Goal: Contribute content: Add original content to the website for others to see

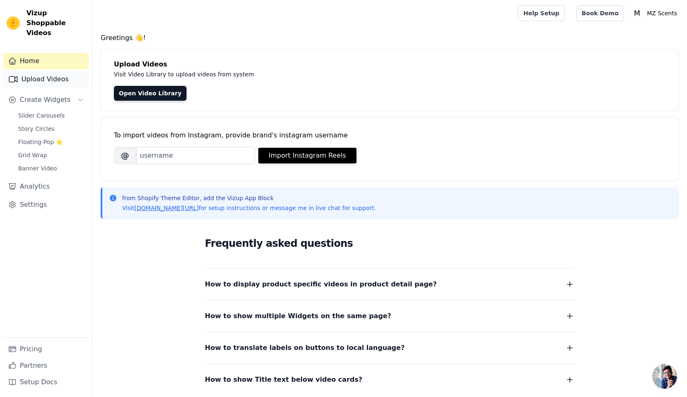
click at [29, 75] on link "Upload Videos" at bounding box center [45, 79] width 85 height 16
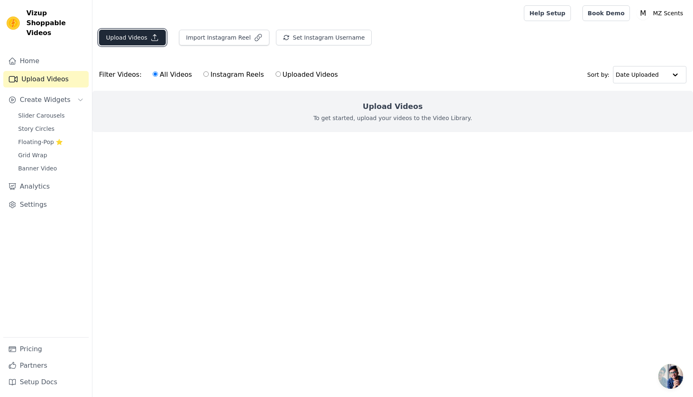
click at [136, 40] on button "Upload Videos" at bounding box center [132, 38] width 67 height 16
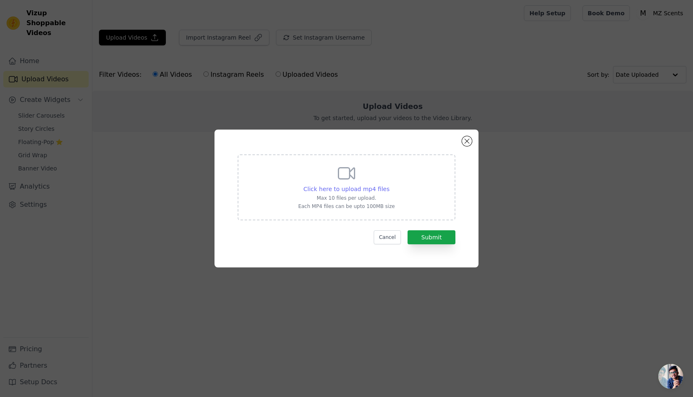
click at [353, 186] on span "Click here to upload mp4 files" at bounding box center [347, 189] width 86 height 7
click at [389, 185] on input "Click here to upload mp4 files Max 10 files per upload. Each MP4 files can be u…" at bounding box center [389, 184] width 0 height 0
click at [356, 195] on p "Max 10 files per upload." at bounding box center [346, 198] width 96 height 7
click at [389, 185] on input "Click here to upload mp4 files Max 10 files per upload. Each MP4 files can be u…" at bounding box center [389, 184] width 0 height 0
type input "C:\fakepath\6.mp4"
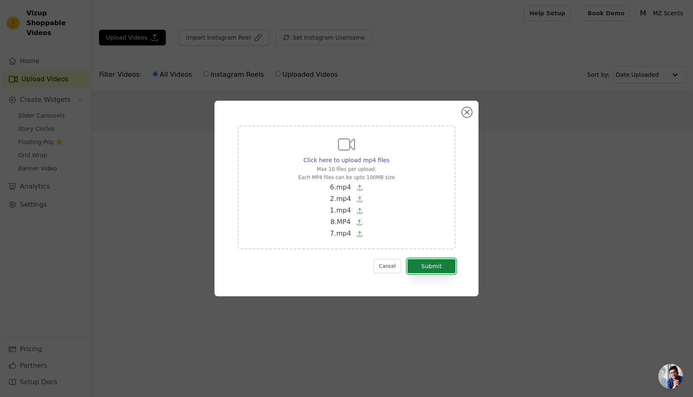
click at [434, 270] on button "Submit" at bounding box center [431, 266] width 48 height 14
click at [399, 266] on button "Cancel" at bounding box center [388, 266] width 28 height 14
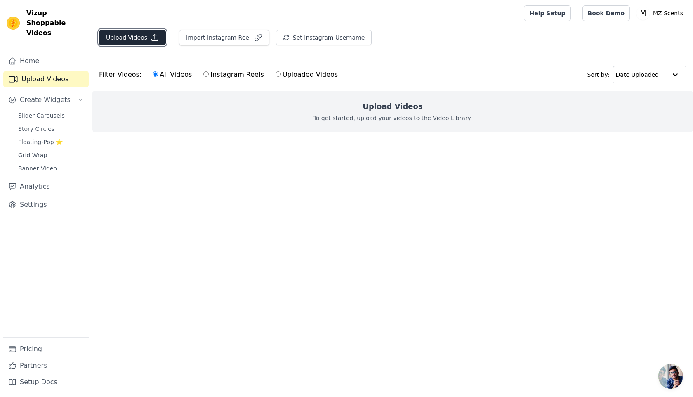
click at [141, 38] on button "Upload Videos" at bounding box center [132, 38] width 67 height 16
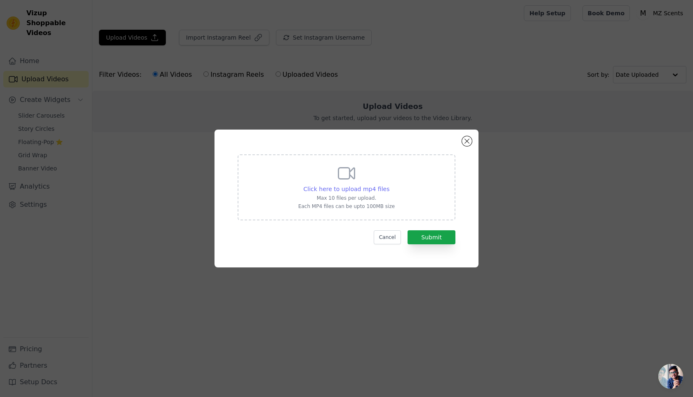
click at [355, 190] on span "Click here to upload mp4 files" at bounding box center [347, 189] width 86 height 7
click at [389, 185] on input "Click here to upload mp4 files Max 10 files per upload. Each MP4 files can be u…" at bounding box center [389, 184] width 0 height 0
type input "C:\fakepath\2.mp4"
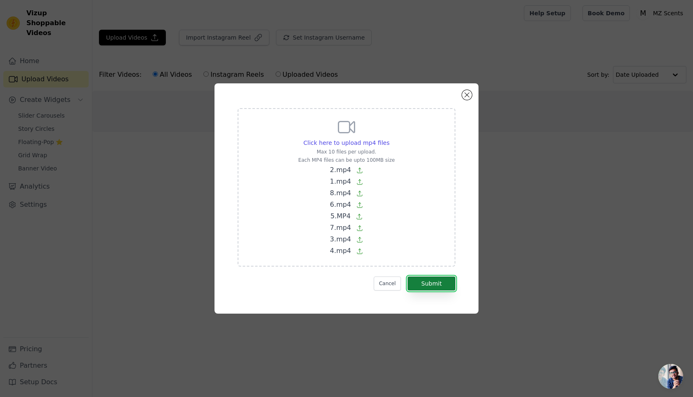
click at [437, 280] on button "Submit" at bounding box center [431, 283] width 48 height 14
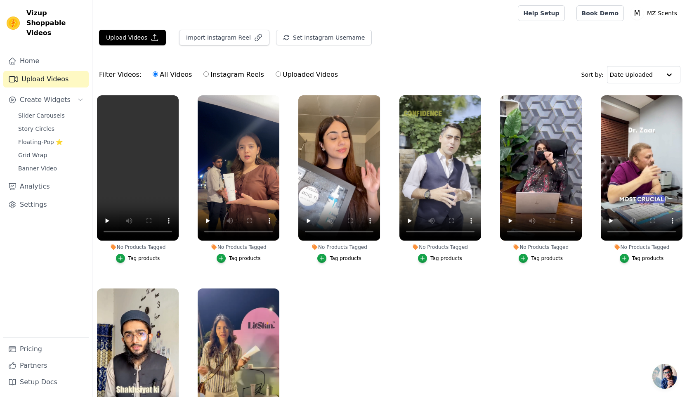
click at [220, 74] on label "Instagram Reels" at bounding box center [233, 74] width 61 height 11
click at [209, 74] on input "Instagram Reels" at bounding box center [205, 73] width 5 height 5
radio input "true"
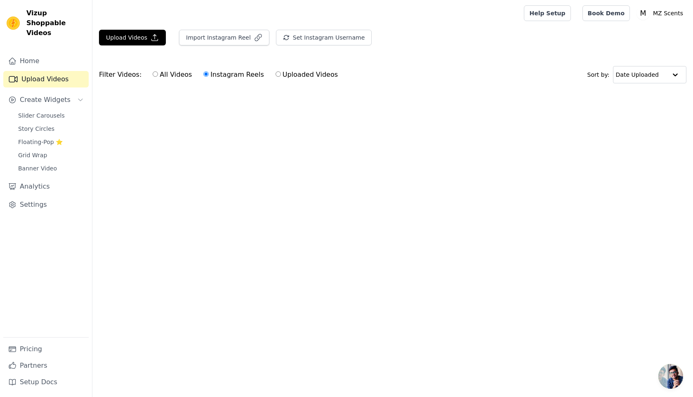
click at [162, 75] on label "All Videos" at bounding box center [172, 74] width 40 height 11
click at [158, 75] on input "All Videos" at bounding box center [155, 73] width 5 height 5
radio input "true"
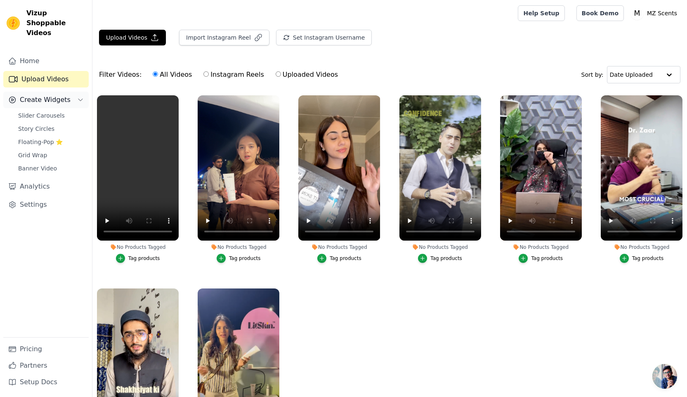
click at [66, 92] on button "Create Widgets" at bounding box center [45, 100] width 85 height 16
click at [57, 111] on span "Slider Carousels" at bounding box center [41, 115] width 47 height 8
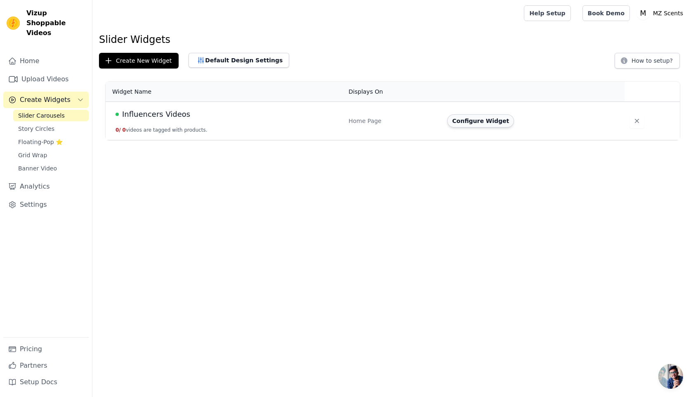
click at [470, 120] on button "Configure Widget" at bounding box center [480, 120] width 67 height 13
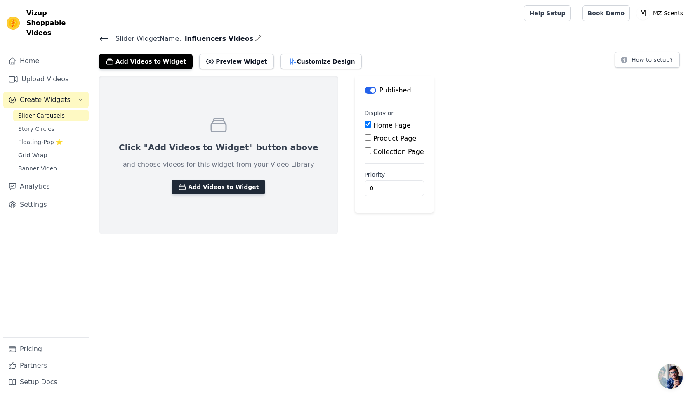
click at [228, 191] on button "Add Videos to Widget" at bounding box center [219, 186] width 94 height 15
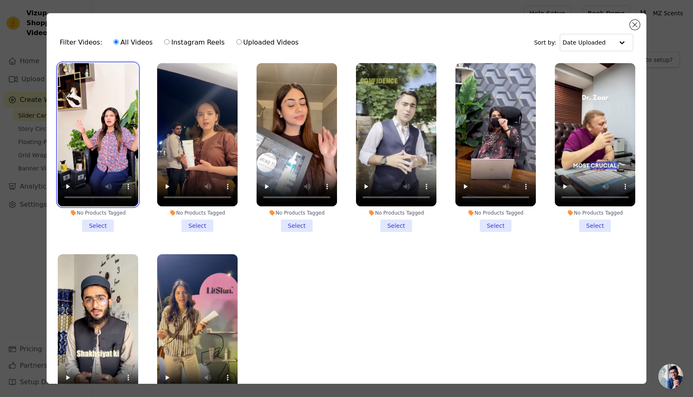
click at [114, 100] on video at bounding box center [98, 134] width 80 height 143
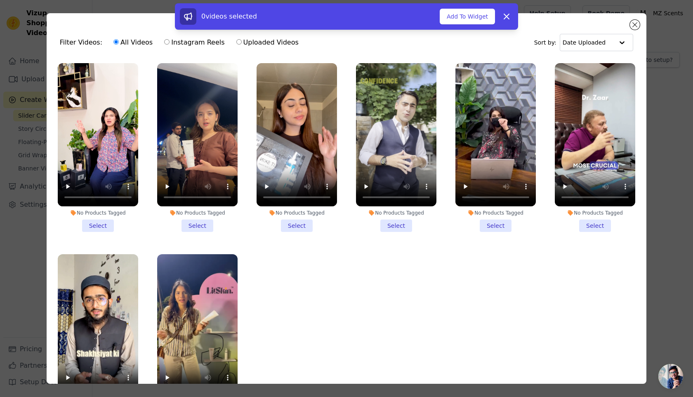
click at [203, 93] on video at bounding box center [197, 134] width 80 height 143
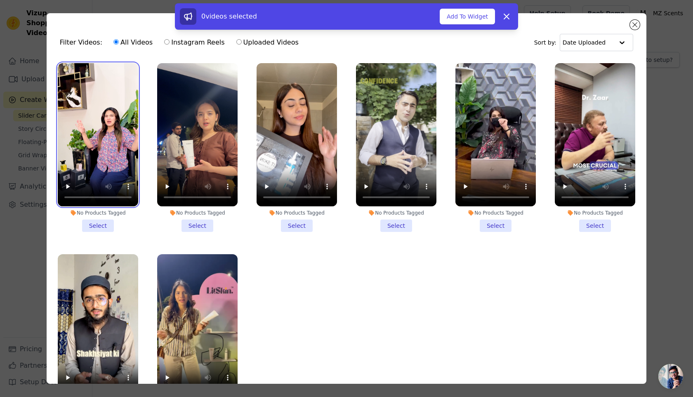
click at [103, 94] on video at bounding box center [98, 134] width 80 height 143
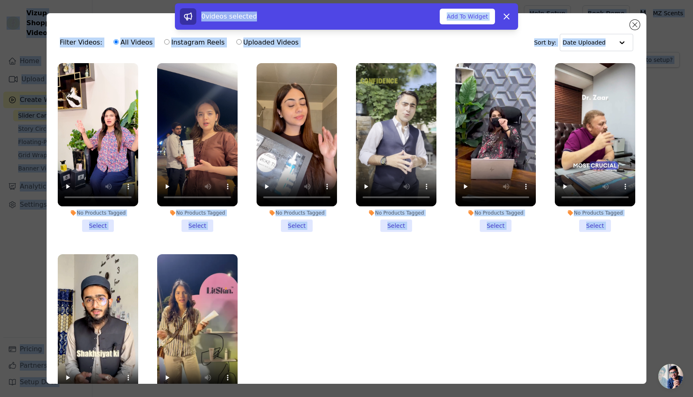
click at [243, 254] on ul "No Products Tagged Select No Products Tagged Select No Products Tagged Select N…" at bounding box center [346, 244] width 586 height 370
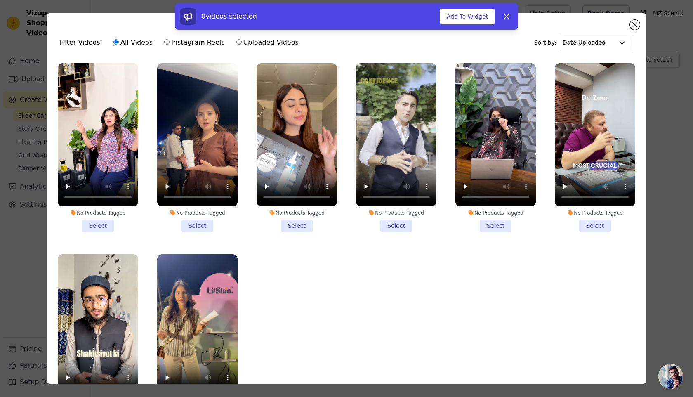
click at [94, 220] on li "No Products Tagged Select" at bounding box center [98, 147] width 80 height 169
click at [0, 0] on input "No Products Tagged Select" at bounding box center [0, 0] width 0 height 0
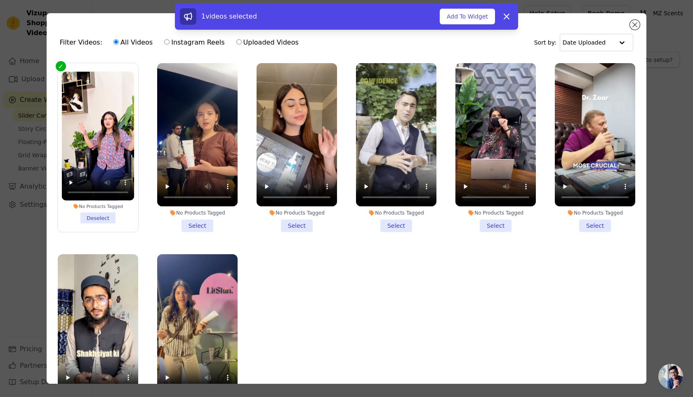
click at [201, 223] on li "No Products Tagged Select" at bounding box center [197, 147] width 80 height 169
click at [0, 0] on input "No Products Tagged Select" at bounding box center [0, 0] width 0 height 0
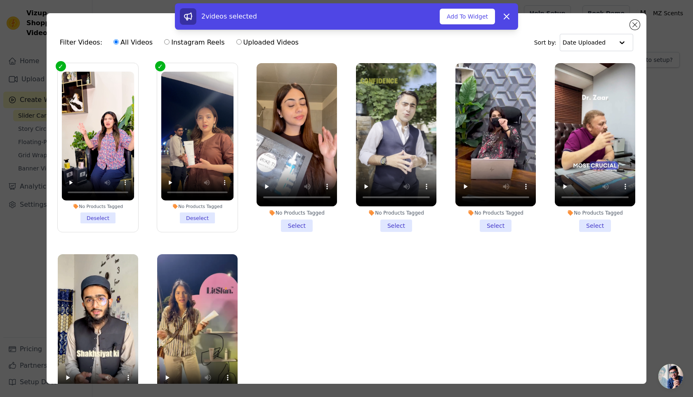
click at [287, 223] on li "No Products Tagged Select" at bounding box center [296, 147] width 80 height 169
click at [0, 0] on input "No Products Tagged Select" at bounding box center [0, 0] width 0 height 0
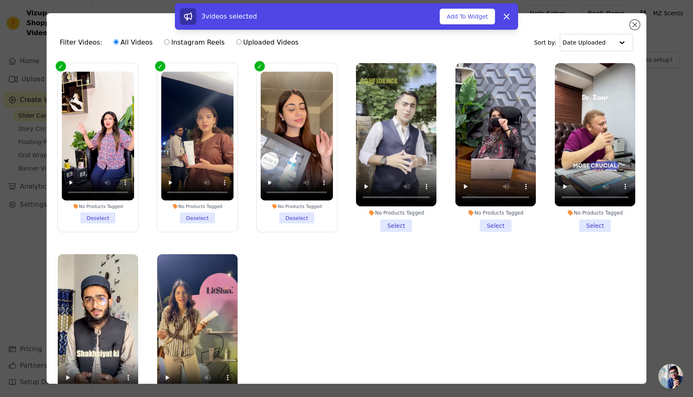
click at [385, 219] on li "No Products Tagged Select" at bounding box center [396, 147] width 80 height 169
click at [0, 0] on input "No Products Tagged Select" at bounding box center [0, 0] width 0 height 0
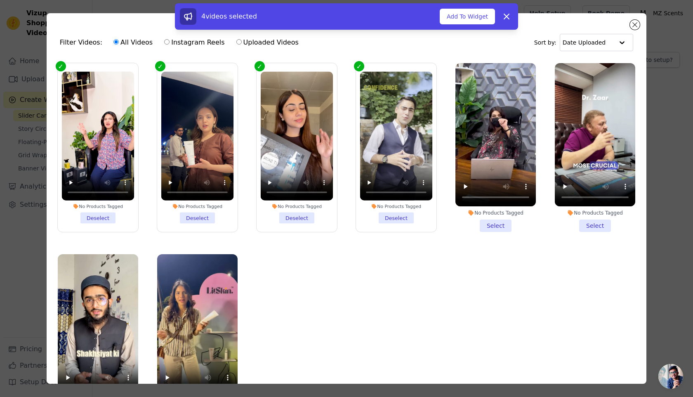
click at [486, 226] on li "No Products Tagged Select" at bounding box center [495, 147] width 80 height 169
click at [0, 0] on input "No Products Tagged Select" at bounding box center [0, 0] width 0 height 0
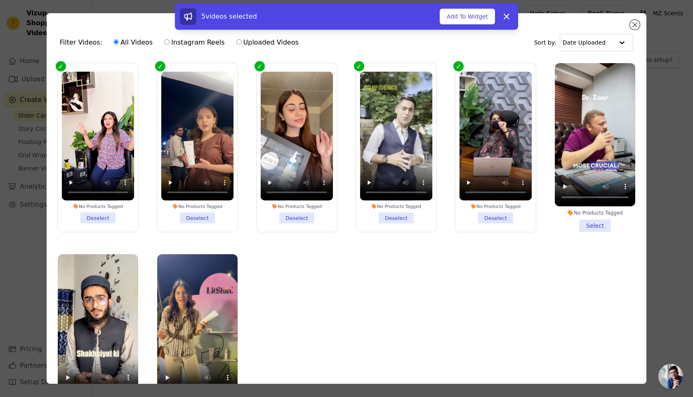
click at [592, 223] on li "No Products Tagged Select" at bounding box center [595, 147] width 80 height 169
click at [0, 0] on input "No Products Tagged Select" at bounding box center [0, 0] width 0 height 0
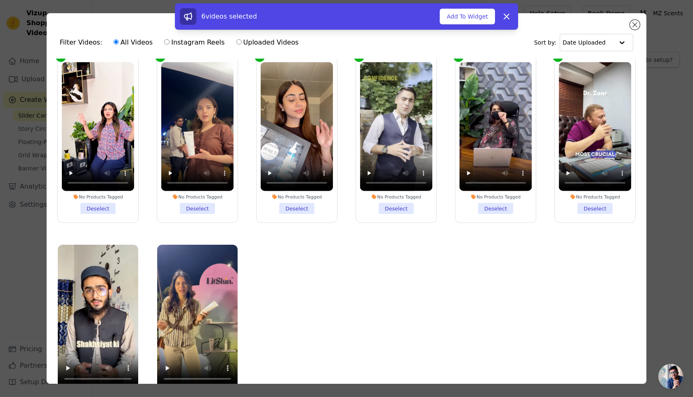
scroll to position [72, 0]
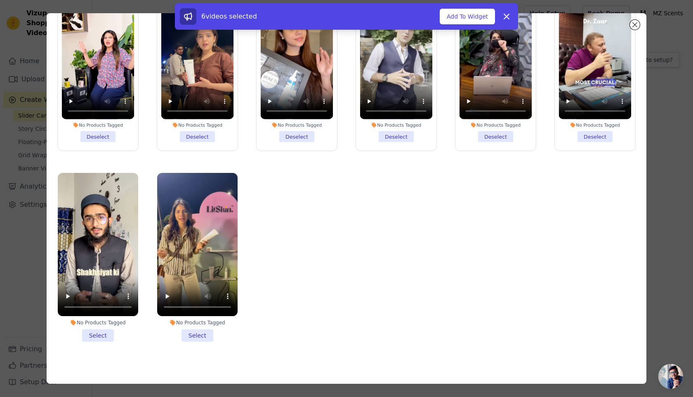
click at [197, 327] on li "No Products Tagged Select" at bounding box center [197, 257] width 80 height 169
click at [0, 0] on input "No Products Tagged Select" at bounding box center [0, 0] width 0 height 0
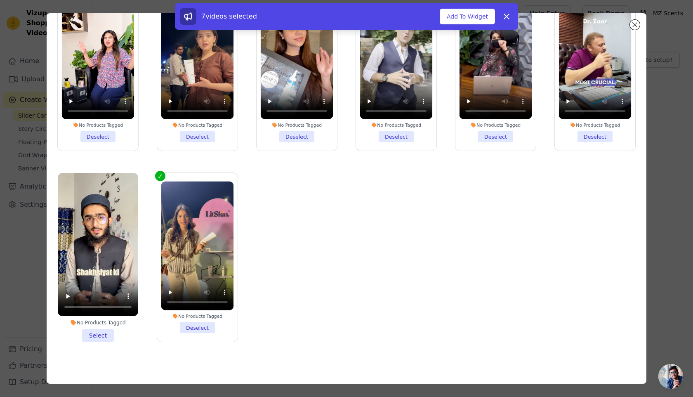
click at [89, 323] on li "No Products Tagged Select" at bounding box center [98, 257] width 80 height 169
click at [0, 0] on input "No Products Tagged Select" at bounding box center [0, 0] width 0 height 0
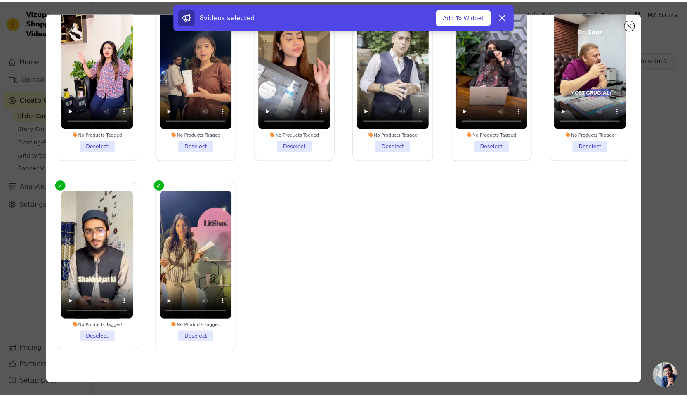
scroll to position [0, 0]
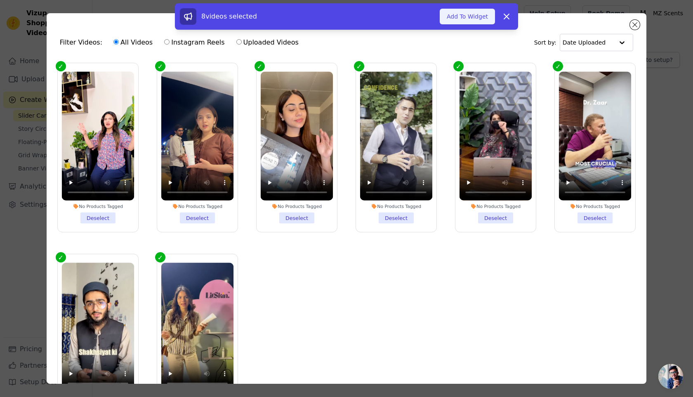
click at [469, 17] on button "Add To Widget" at bounding box center [467, 17] width 55 height 16
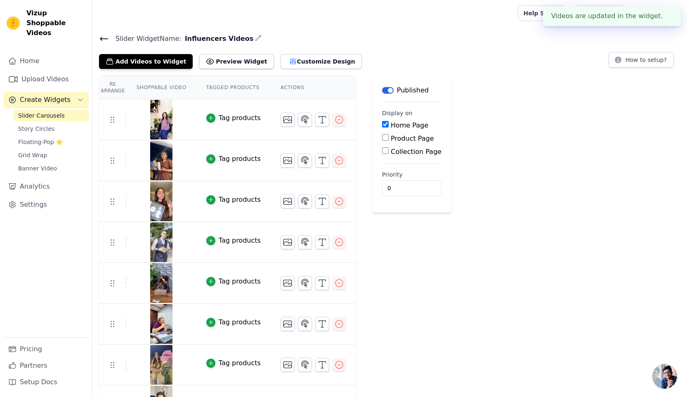
scroll to position [29, 0]
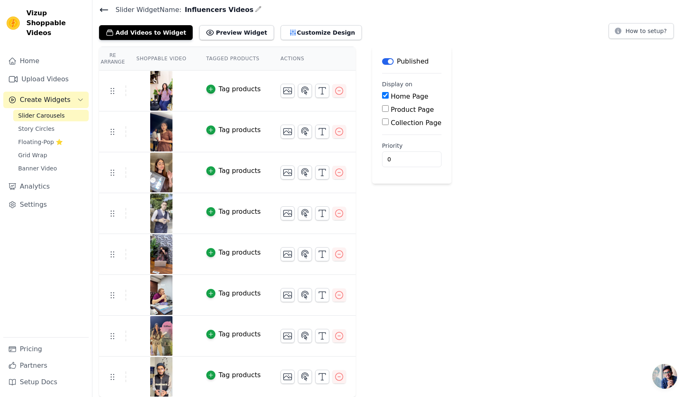
click at [38, 95] on span "Create Widgets" at bounding box center [45, 100] width 51 height 10
click at [140, 32] on button "Add Videos to Widget" at bounding box center [146, 32] width 94 height 15
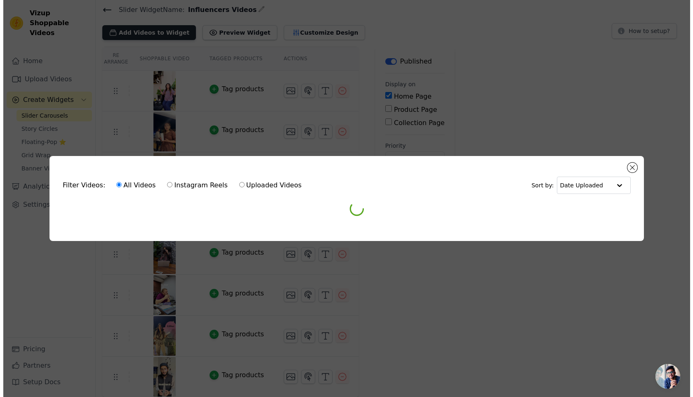
scroll to position [0, 0]
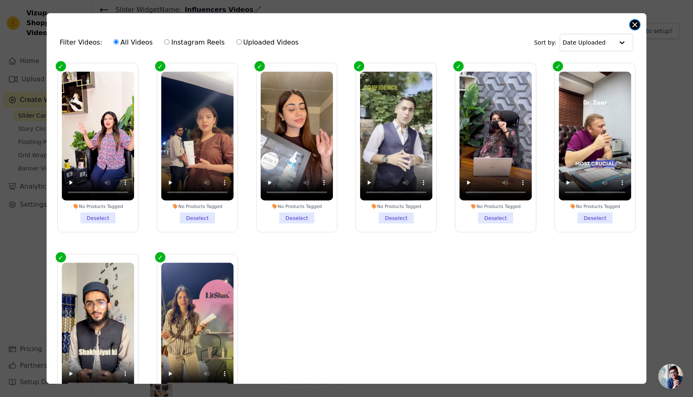
click at [633, 25] on button "Close modal" at bounding box center [635, 25] width 10 height 10
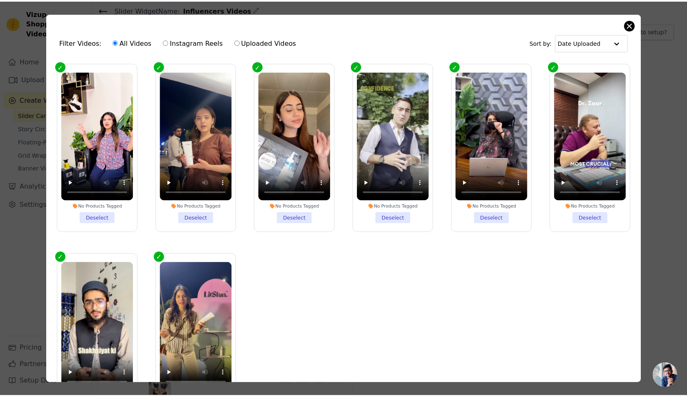
scroll to position [29, 0]
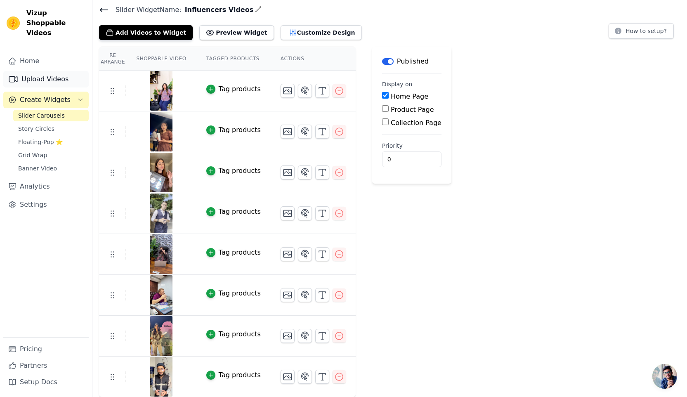
click at [31, 71] on link "Upload Videos" at bounding box center [45, 79] width 85 height 16
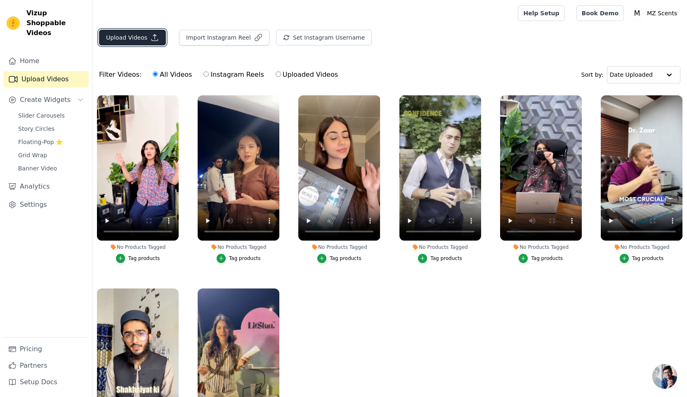
click at [118, 38] on button "Upload Videos" at bounding box center [132, 38] width 67 height 16
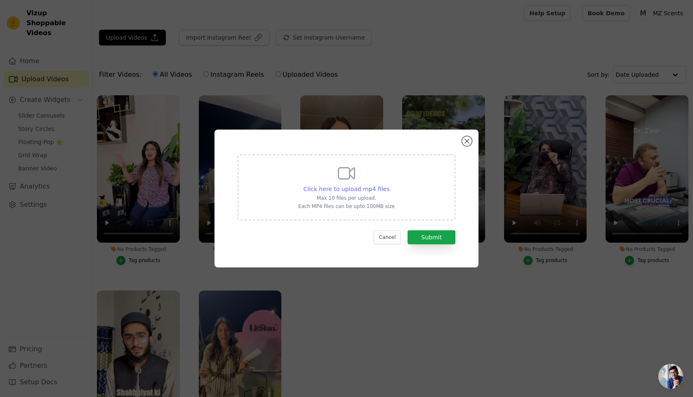
click at [352, 187] on span "Click here to upload mp4 files" at bounding box center [347, 189] width 86 height 7
click at [389, 185] on input "Click here to upload mp4 files Max 10 files per upload. Each MP4 files can be u…" at bounding box center [389, 184] width 0 height 0
type input "C:\fakepath\98789.mp4"
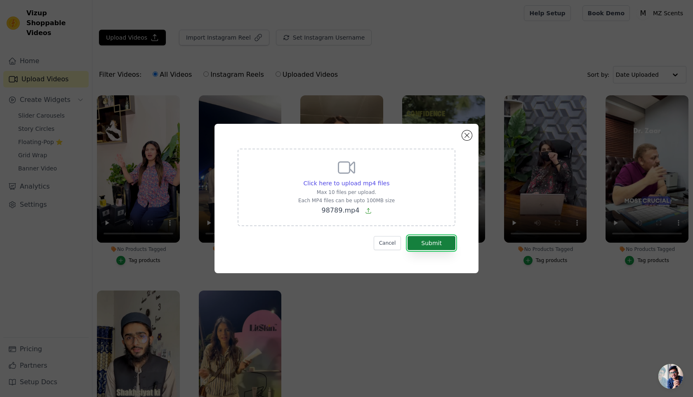
click at [440, 247] on button "Submit" at bounding box center [431, 243] width 48 height 14
click at [393, 241] on button "Cancel" at bounding box center [388, 243] width 28 height 14
